Goal: Task Accomplishment & Management: Use online tool/utility

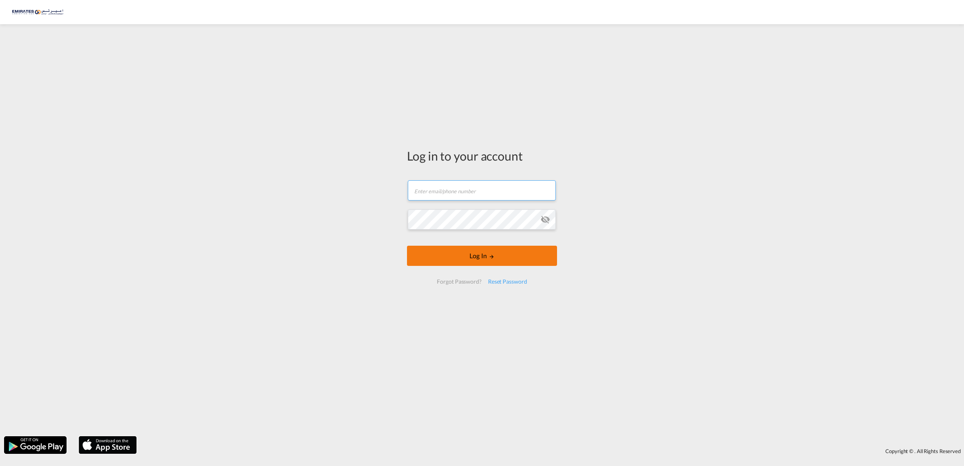
type input "[EMAIL_ADDRESS][DOMAIN_NAME]"
click at [490, 259] on md-icon "LOGIN" at bounding box center [492, 257] width 6 height 6
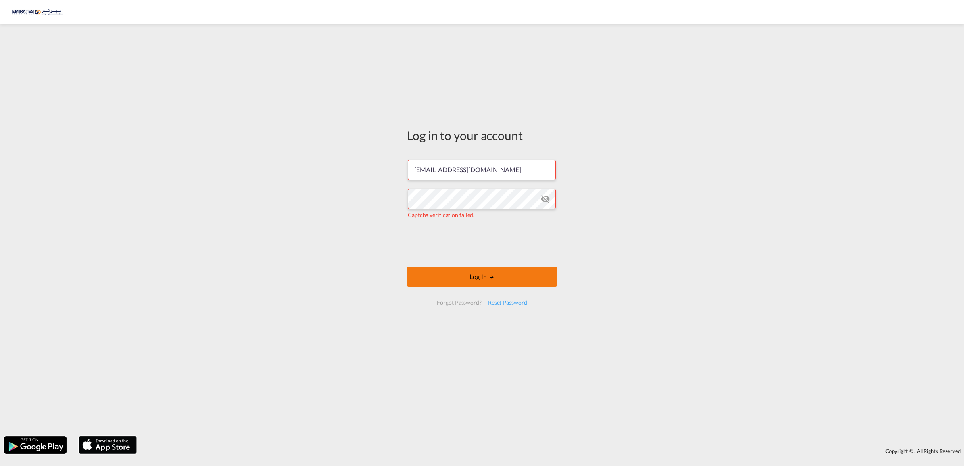
click at [479, 284] on button "Log In" at bounding box center [482, 277] width 150 height 20
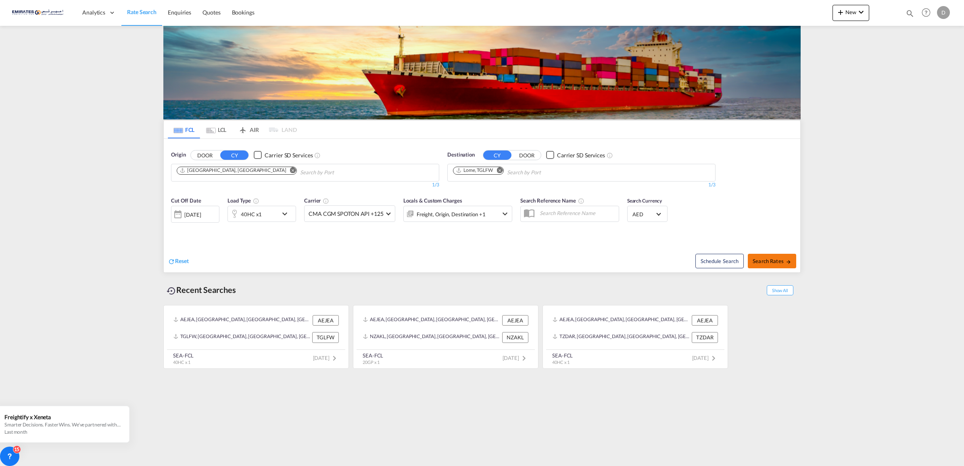
click at [759, 267] on button "Search Rates" at bounding box center [772, 261] width 48 height 15
type input "AEJEA to TGLFW / [DATE]"
